Goal: Find specific page/section: Find specific page/section

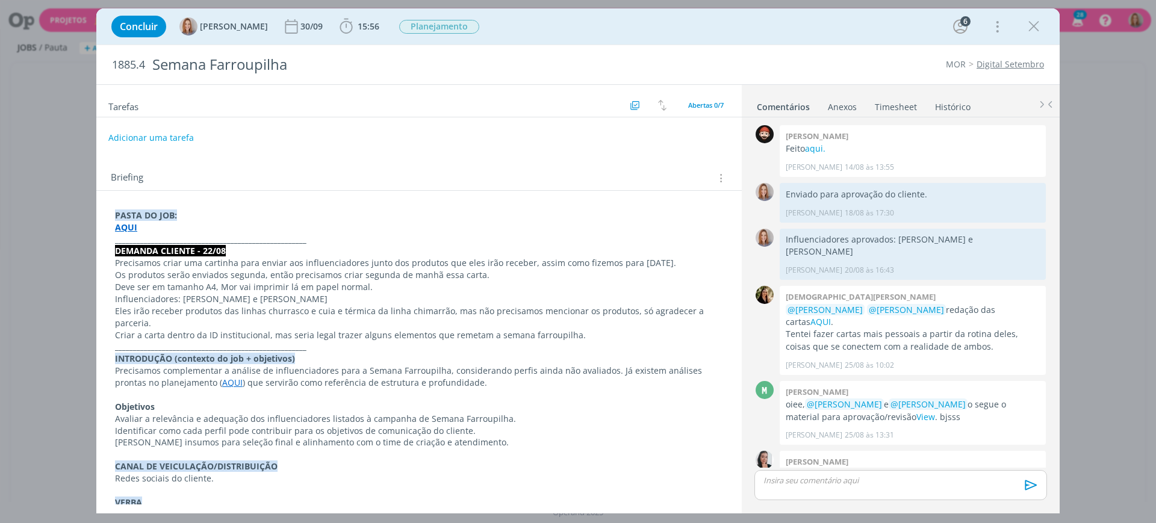
scroll to position [179, 0]
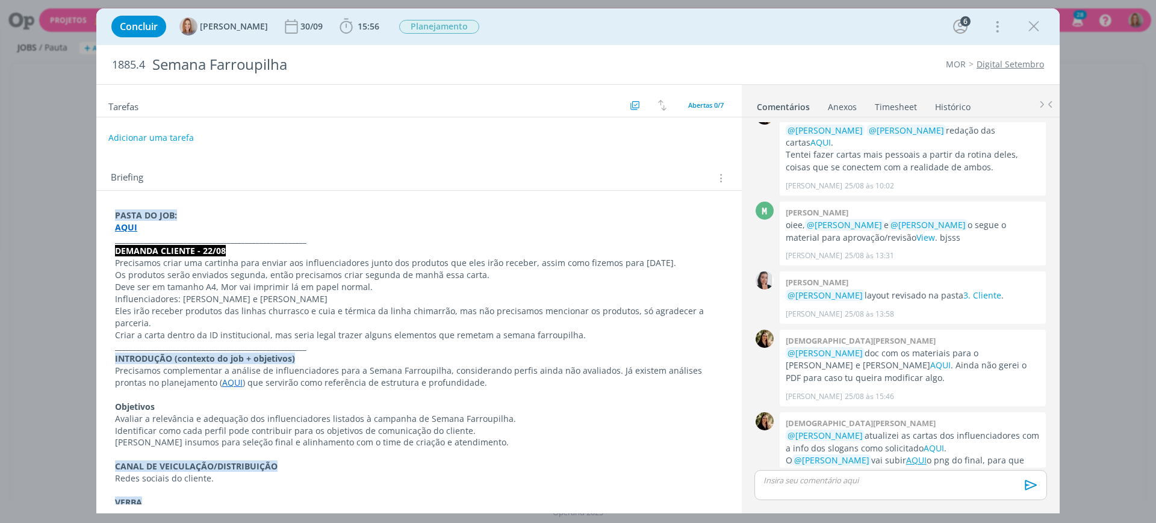
click at [126, 227] on strong "AQUI" at bounding box center [126, 227] width 22 height 11
click at [161, 243] on link "https://sobeae.sharepoint.com/:f:/s/SOBEAE/Ein0FG03Ab5IuYZ7_quIo68BlihRiEvWoe17…" at bounding box center [193, 251] width 91 height 16
